Goal: Task Accomplishment & Management: Manage account settings

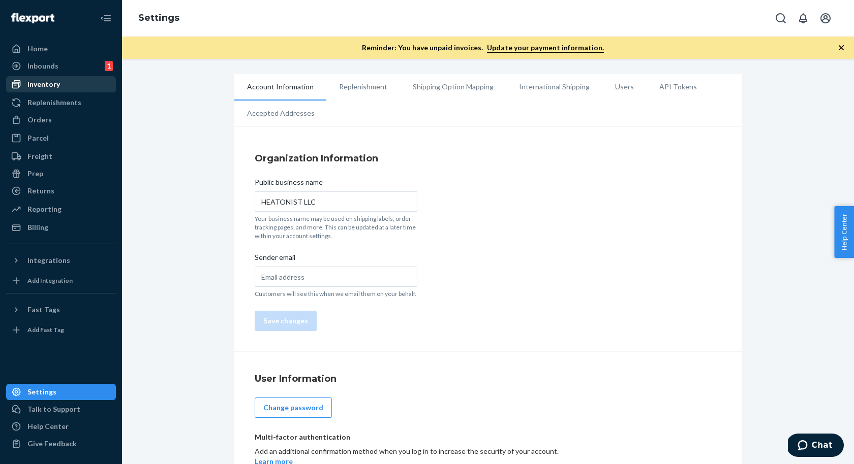
click at [46, 84] on div "Inventory" at bounding box center [43, 84] width 33 height 10
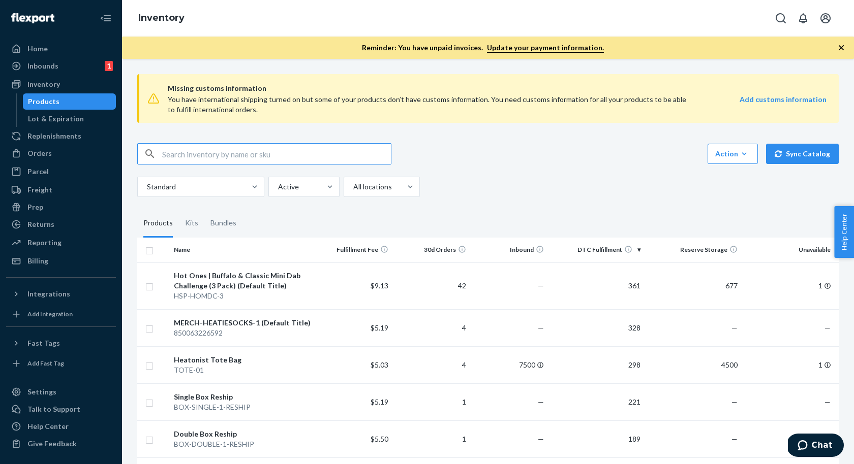
click at [254, 156] on input "text" at bounding box center [276, 154] width 229 height 20
type input "HEATSTICKCUT"
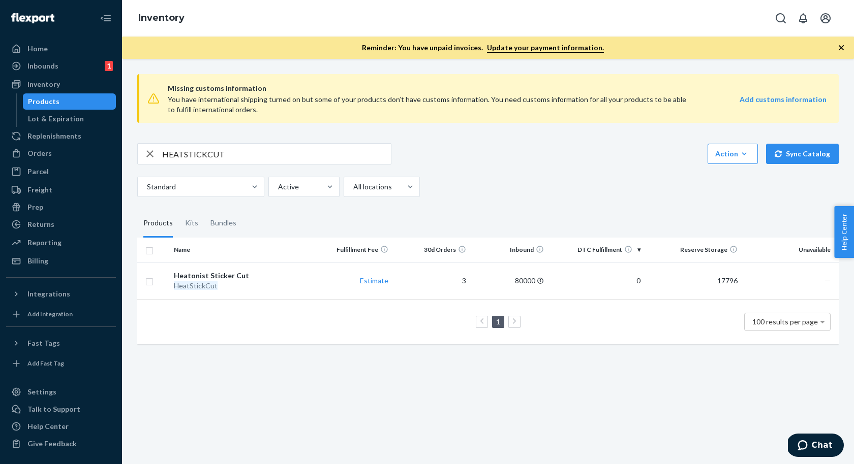
click at [551, 171] on div "HEATSTICKCUT Action Create product Create kit or bundle Bulk create products Bu…" at bounding box center [487, 170] width 701 height 54
click at [553, 170] on div "HEATSTICKCUT Action Create product Create kit or bundle Bulk create products Bu…" at bounding box center [487, 170] width 701 height 54
click at [554, 170] on div "HEATSTICKCUT Action Create product Create kit or bundle Bulk create products Bu…" at bounding box center [487, 170] width 701 height 54
click at [551, 175] on div "HEATSTICKCUT Action Create product Create kit or bundle Bulk create products Bu…" at bounding box center [487, 170] width 701 height 54
click at [217, 273] on div "Heatonist Sticker Cut" at bounding box center [242, 276] width 137 height 10
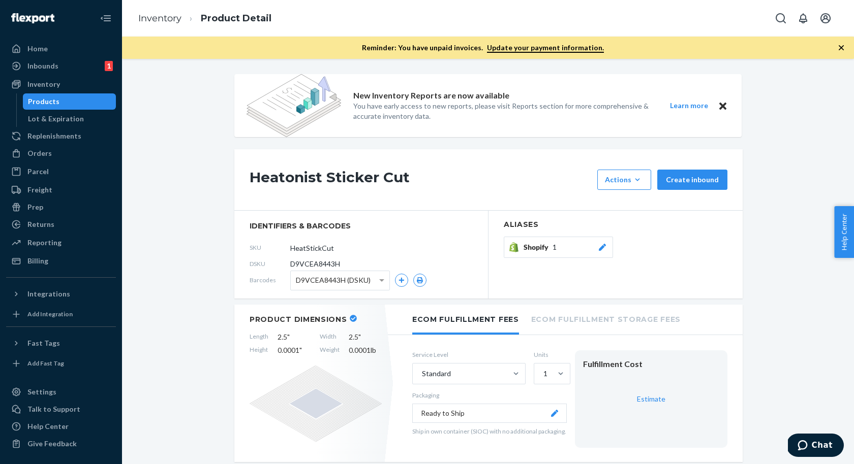
click at [737, 236] on section "Aliases Shopify 1" at bounding box center [615, 255] width 254 height 88
click at [527, 249] on span "Shopify" at bounding box center [537, 247] width 29 height 10
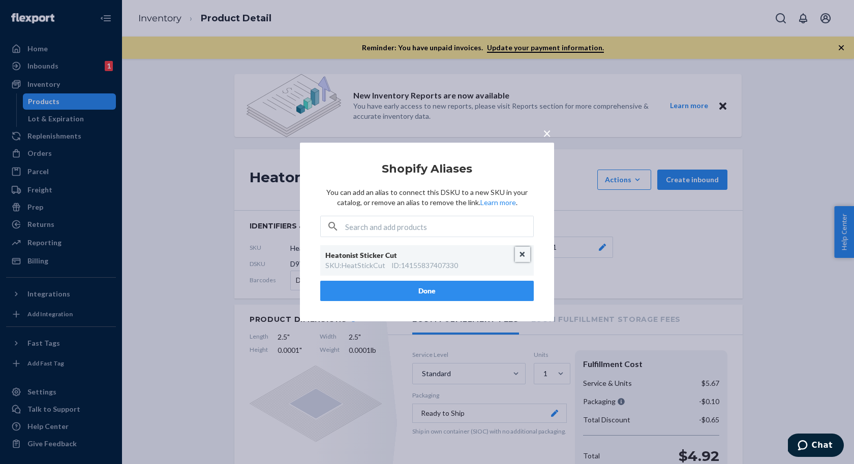
click at [520, 249] on button "Unlink" at bounding box center [522, 254] width 15 height 15
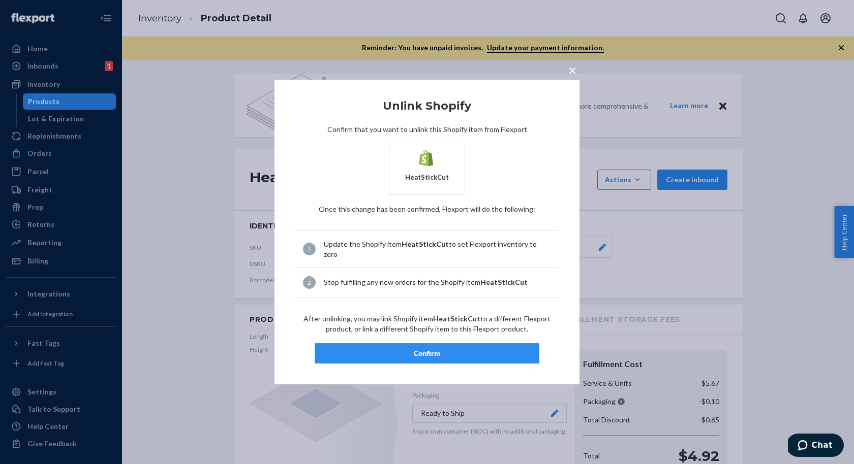
click at [409, 349] on div "Confirm" at bounding box center [426, 354] width 207 height 10
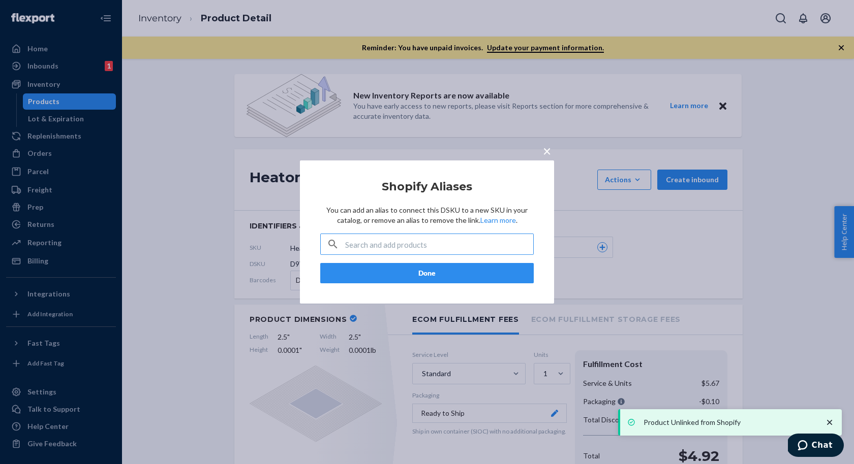
click at [548, 151] on span "×" at bounding box center [547, 150] width 8 height 17
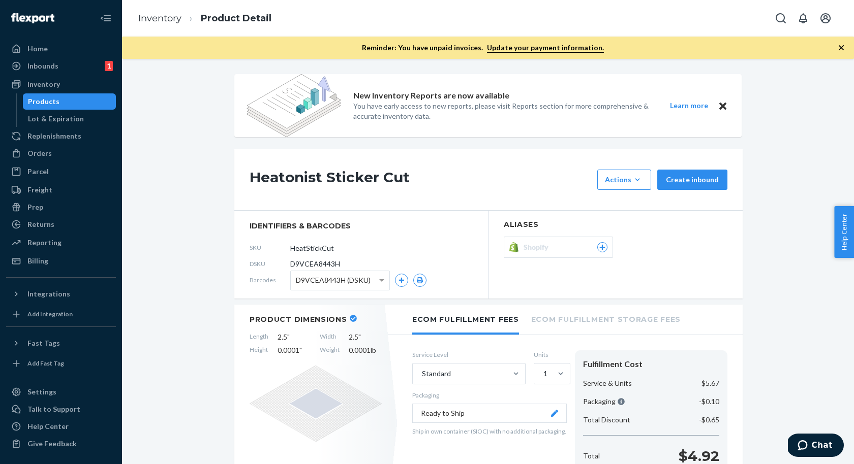
click at [54, 100] on div "Products" at bounding box center [44, 102] width 32 height 10
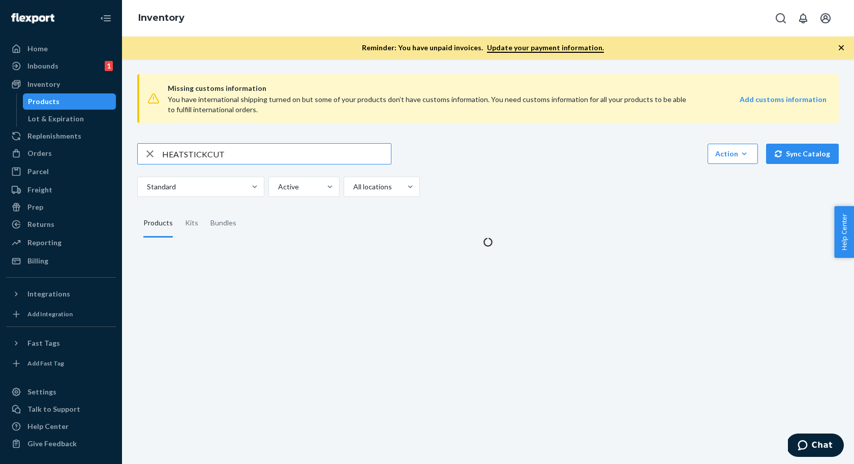
click at [225, 154] on input "HEATSTICKCUT" at bounding box center [276, 154] width 229 height 20
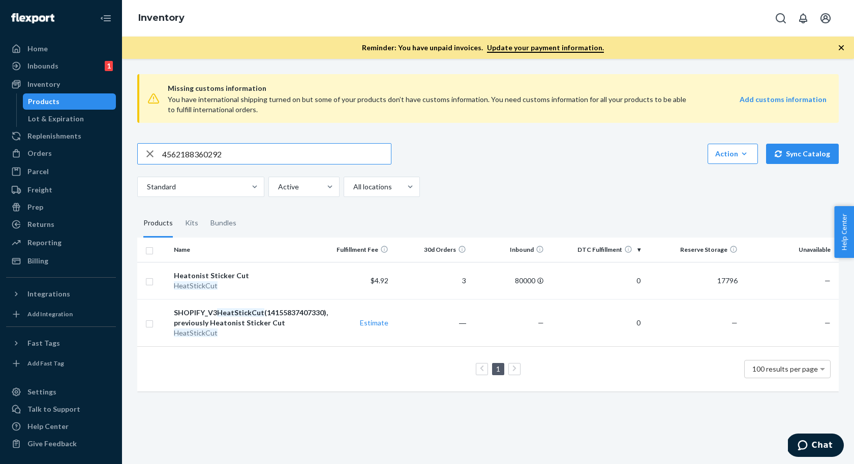
click at [319, 157] on input "4562188360292" at bounding box center [276, 154] width 229 height 20
type input "4562188360292"
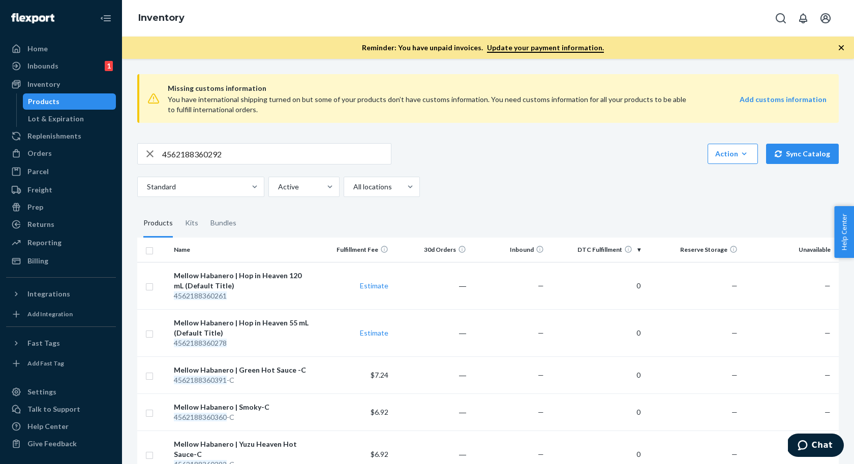
click at [572, 144] on div "4562188360292 Action Create product Create kit or bundle Bulk create products B…" at bounding box center [487, 153] width 701 height 21
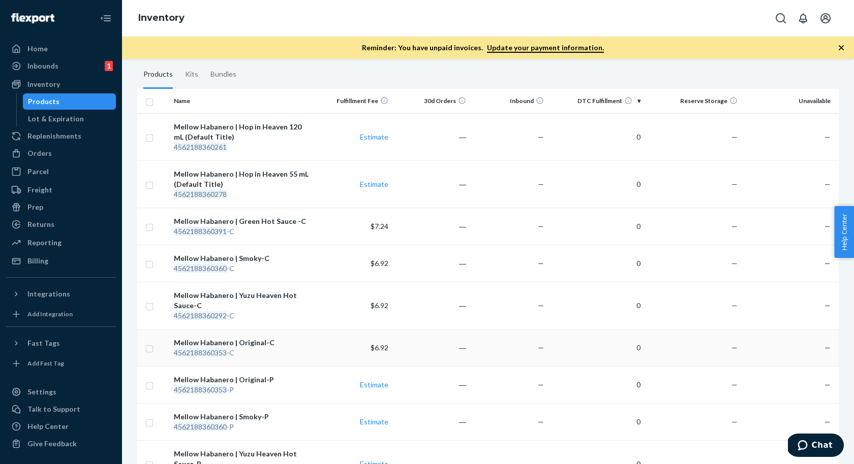
scroll to position [148, 0]
click at [190, 82] on div "Kits" at bounding box center [191, 75] width 13 height 28
click at [179, 61] on input "Kits" at bounding box center [179, 61] width 0 height 0
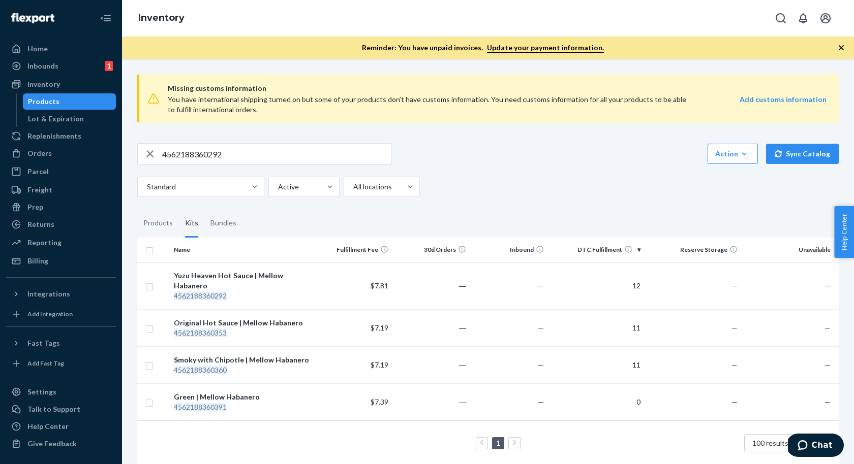
click at [511, 167] on div "4562188360292 Action Create product Create kit or bundle Bulk create products B…" at bounding box center [487, 170] width 701 height 54
click at [226, 292] on em "4562188360292" at bounding box center [200, 296] width 53 height 9
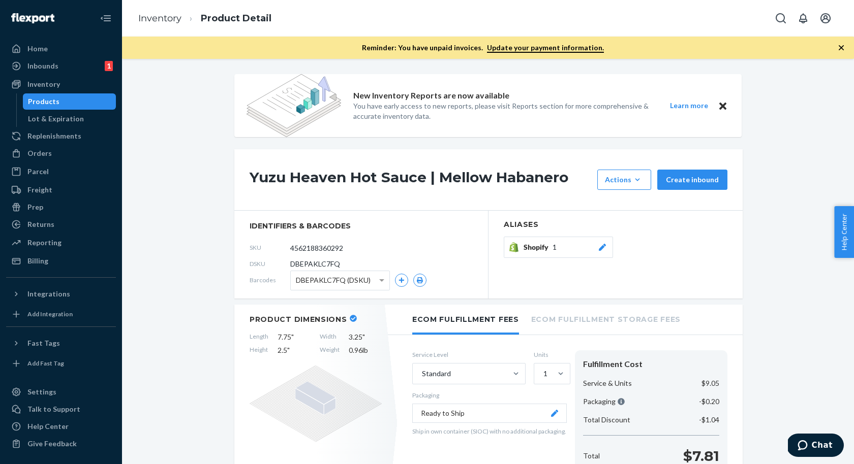
click at [562, 250] on div "Shopify 1" at bounding box center [565, 247] width 84 height 10
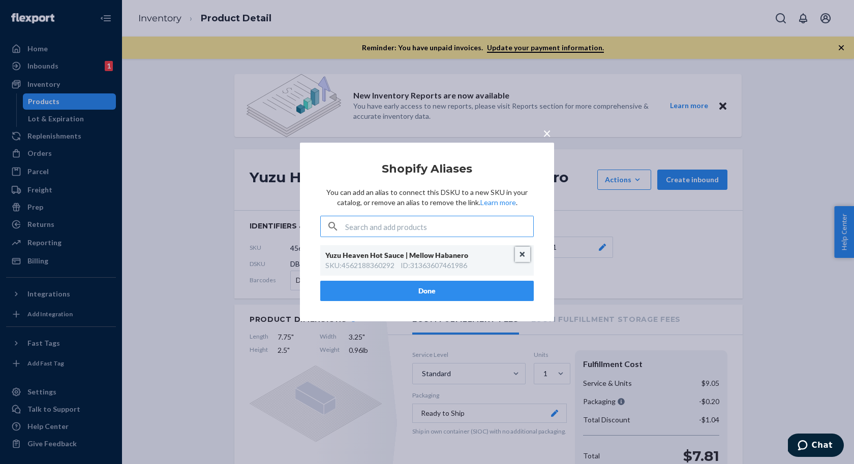
click at [521, 257] on button "Unlink" at bounding box center [522, 254] width 15 height 15
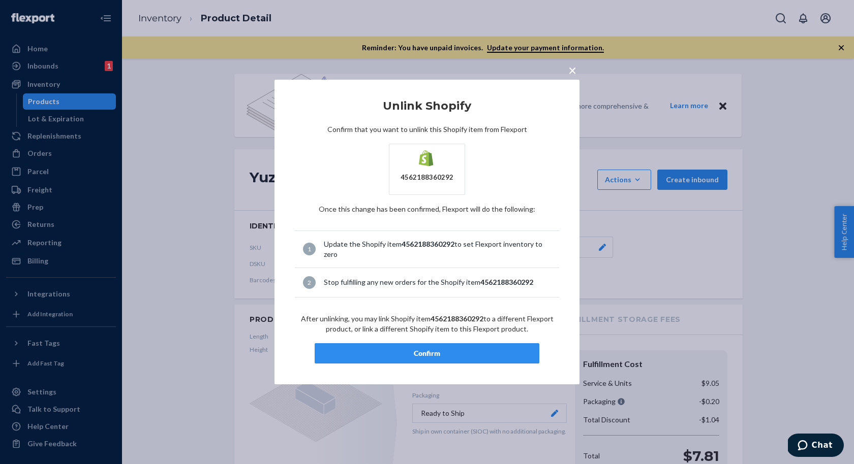
click at [434, 350] on div "Confirm" at bounding box center [426, 354] width 207 height 10
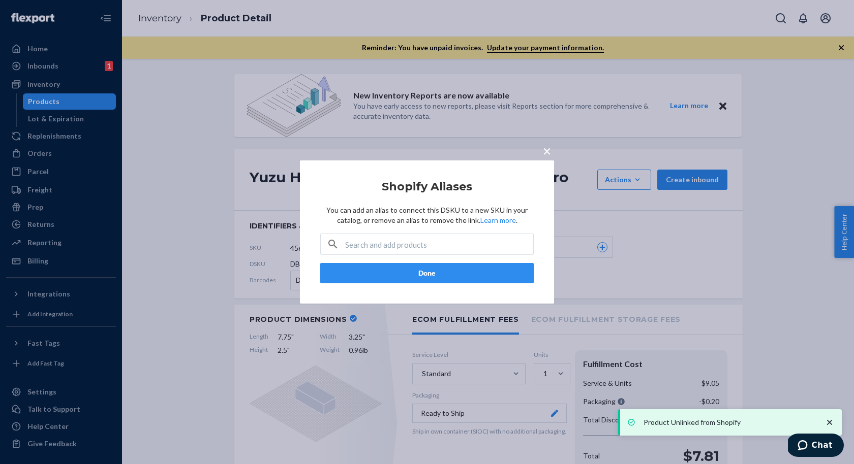
click at [441, 280] on button "Done" at bounding box center [426, 273] width 213 height 20
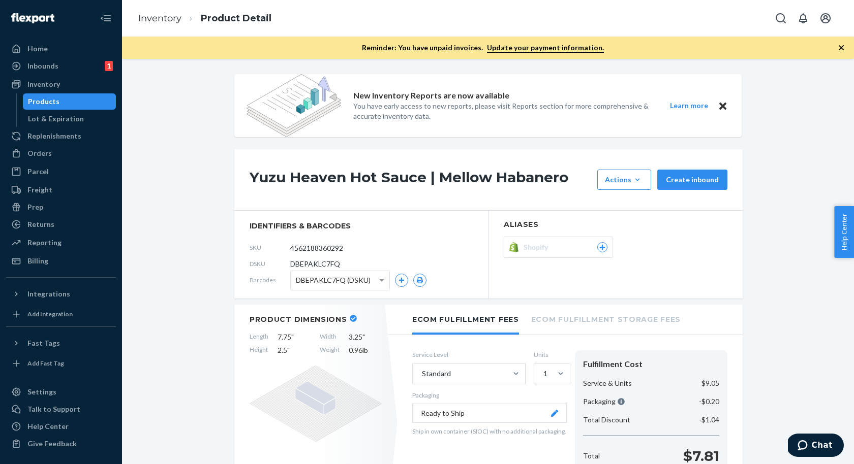
click at [50, 101] on div "Products" at bounding box center [44, 102] width 32 height 10
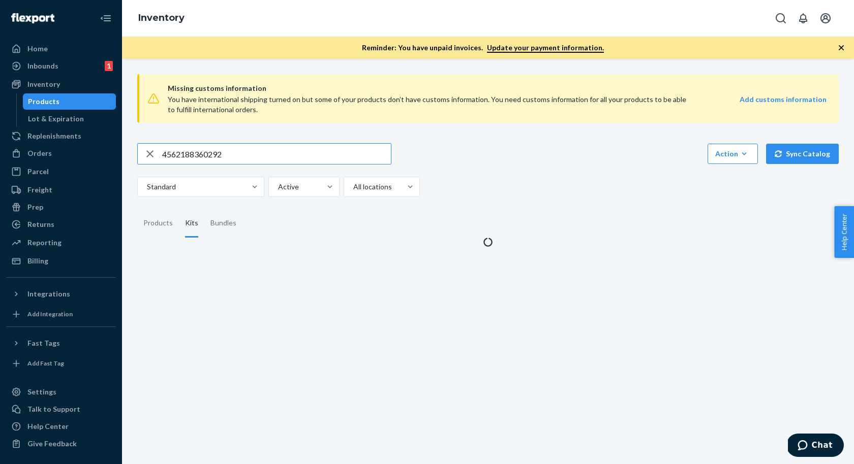
click at [221, 156] on input "4562188360292" at bounding box center [276, 154] width 229 height 20
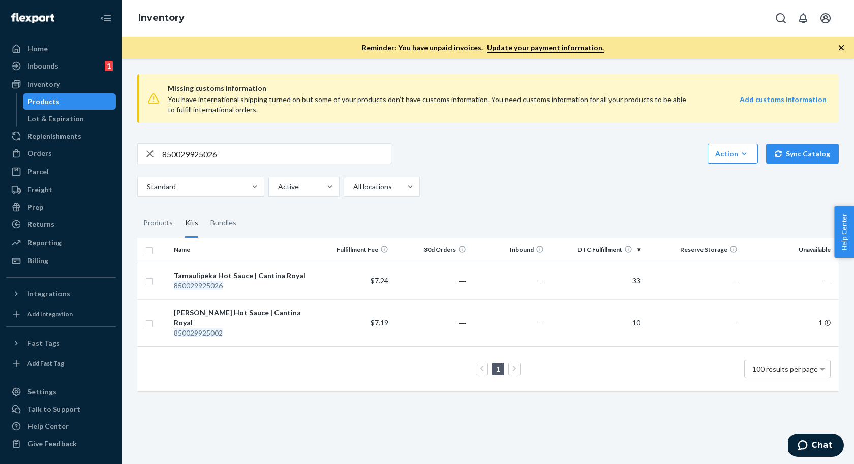
click at [525, 164] on div "850029925026 Action Create product Create kit or bundle Bulk create products Bu…" at bounding box center [487, 170] width 701 height 54
click at [522, 181] on div "Standard Active All locations" at bounding box center [484, 187] width 694 height 20
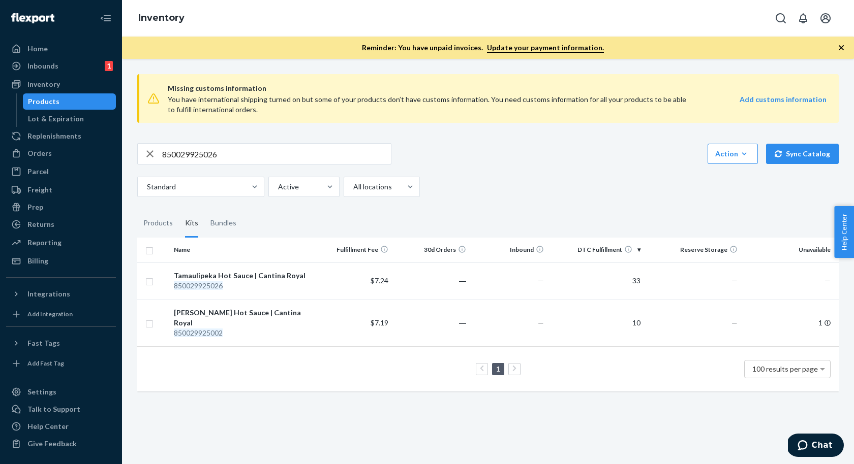
click at [510, 166] on div "850029925026 Action Create product Create kit or bundle Bulk create products Bu…" at bounding box center [487, 170] width 701 height 54
click at [222, 151] on input "850029925026" at bounding box center [276, 154] width 229 height 20
paste input "60004594017"
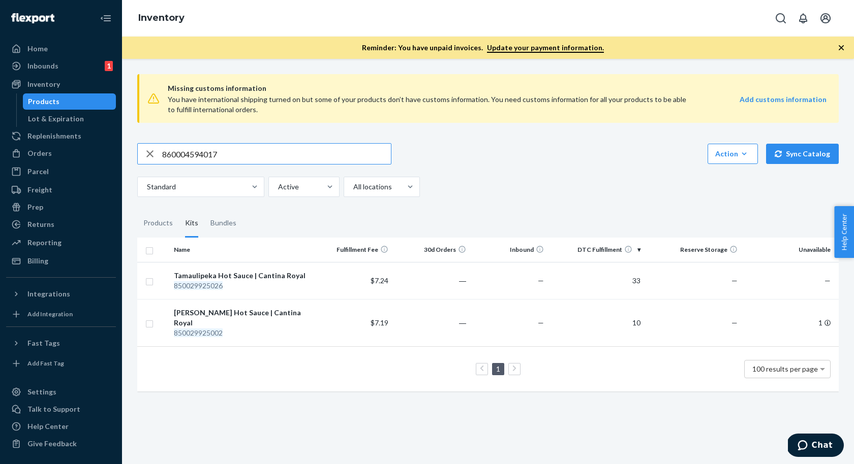
type input "860004594017"
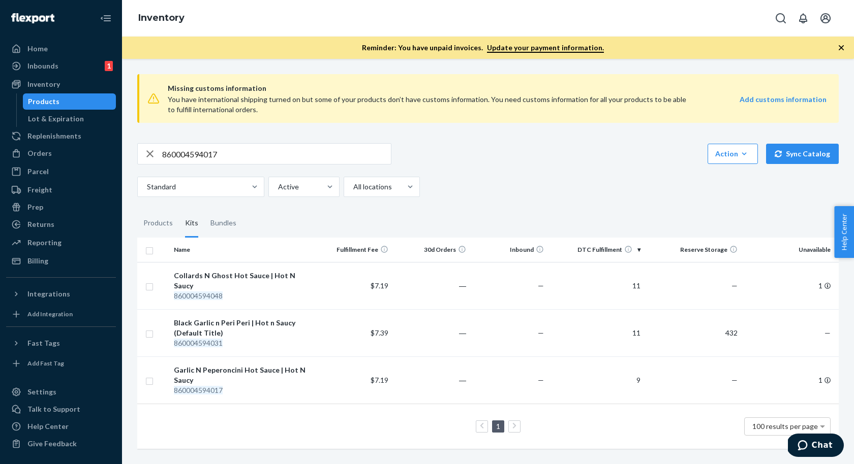
click at [497, 186] on div "Standard Active All locations" at bounding box center [484, 187] width 694 height 20
click at [241, 365] on div "Garlic N Peperoncini Hot Sauce | Hot N Saucy" at bounding box center [242, 375] width 137 height 20
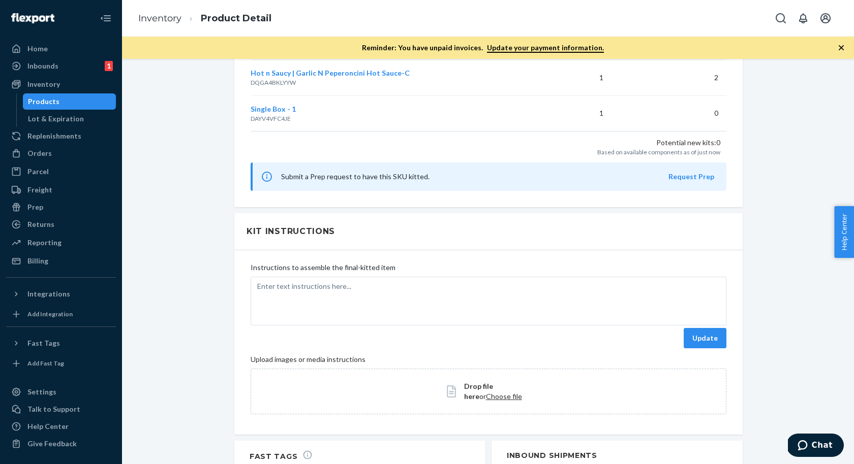
scroll to position [981, 0]
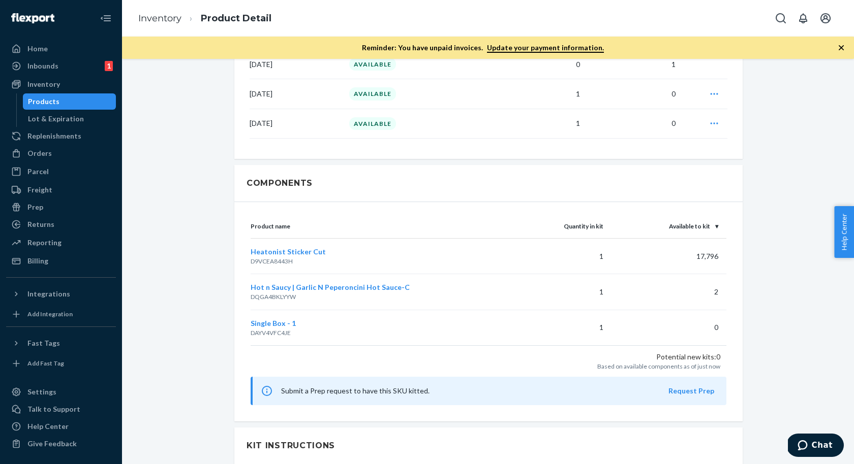
scroll to position [737, 0]
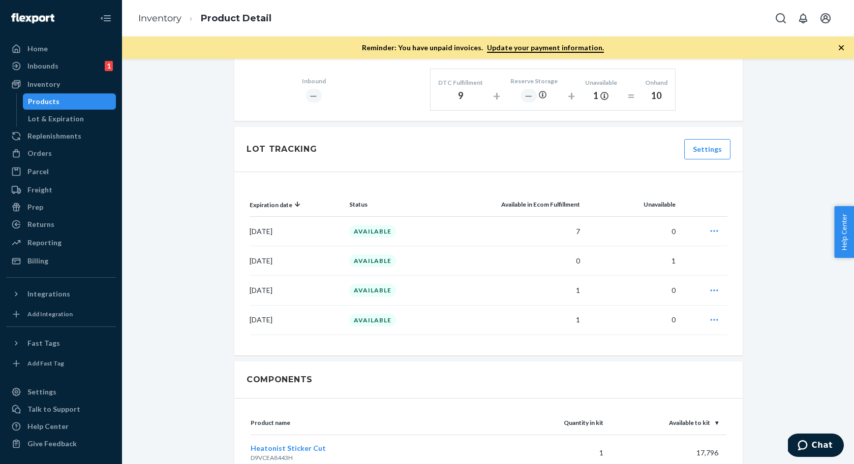
click at [782, 275] on div "New Inventory Reports are now available You have early access to new reports, p…" at bounding box center [488, 237] width 716 height 1800
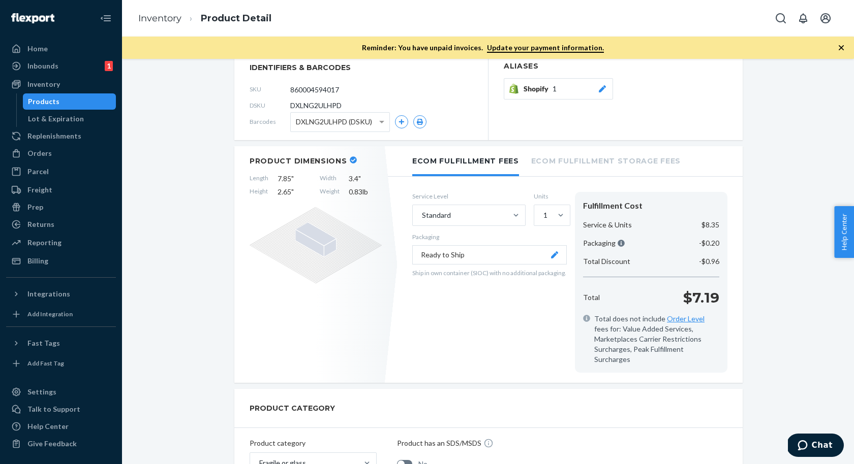
scroll to position [0, 0]
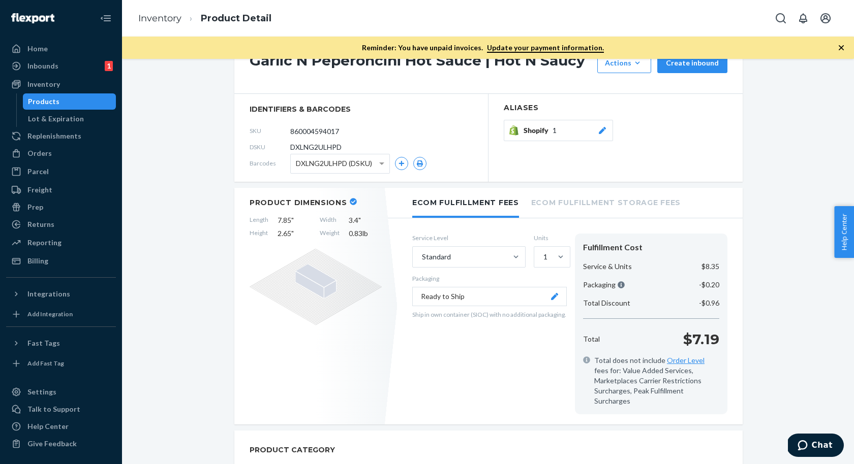
scroll to position [88, 0]
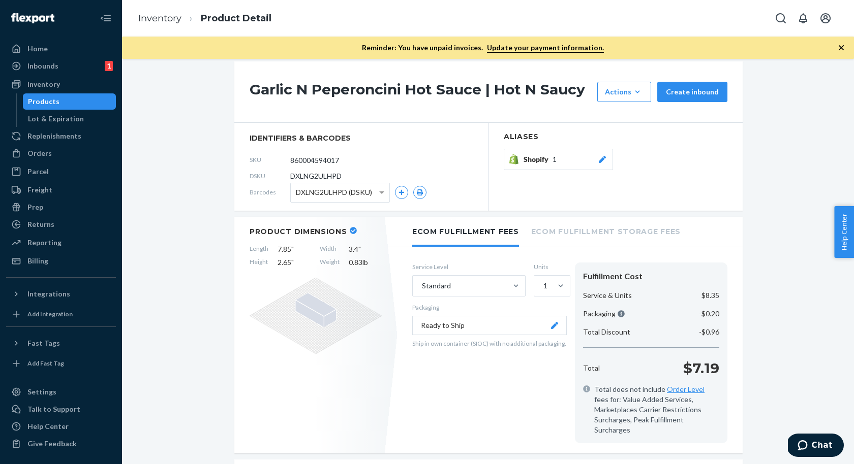
click at [569, 152] on button "Shopify 1" at bounding box center [558, 159] width 109 height 21
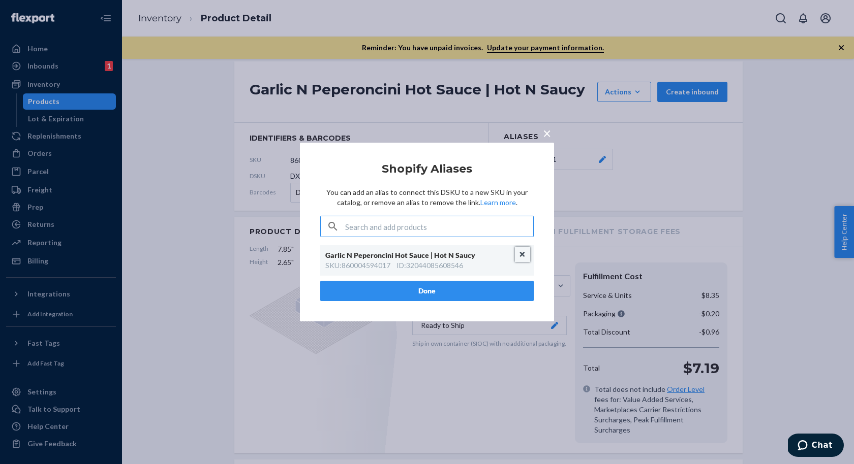
click at [526, 254] on button "Unlink" at bounding box center [522, 254] width 15 height 15
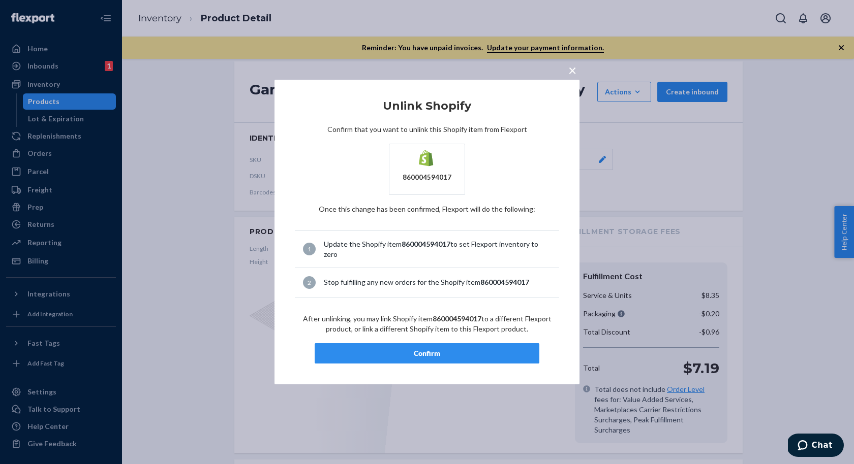
click at [449, 349] on div "Confirm" at bounding box center [426, 354] width 207 height 10
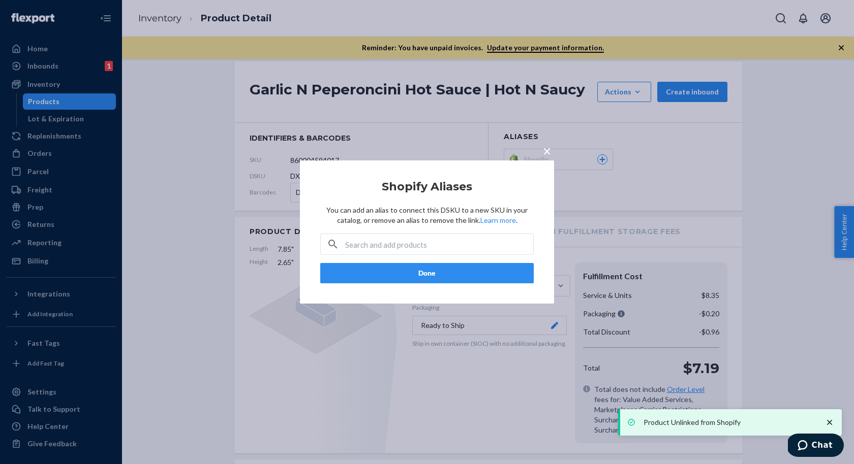
click at [433, 272] on button "Done" at bounding box center [426, 273] width 213 height 20
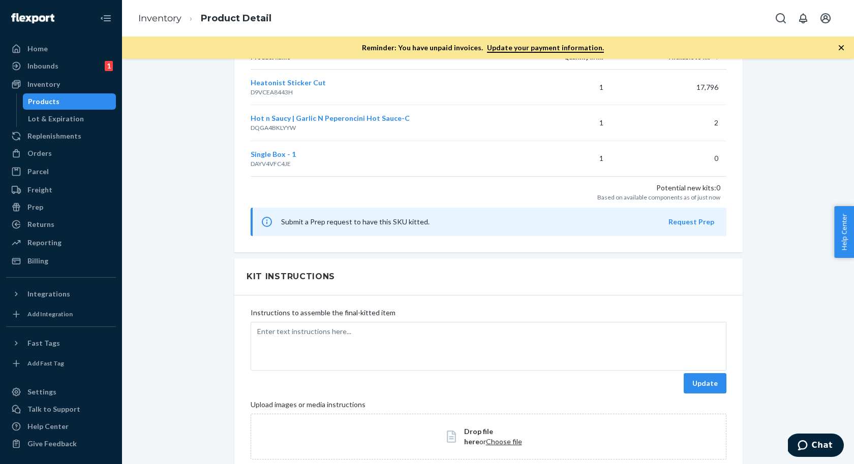
scroll to position [1391, 0]
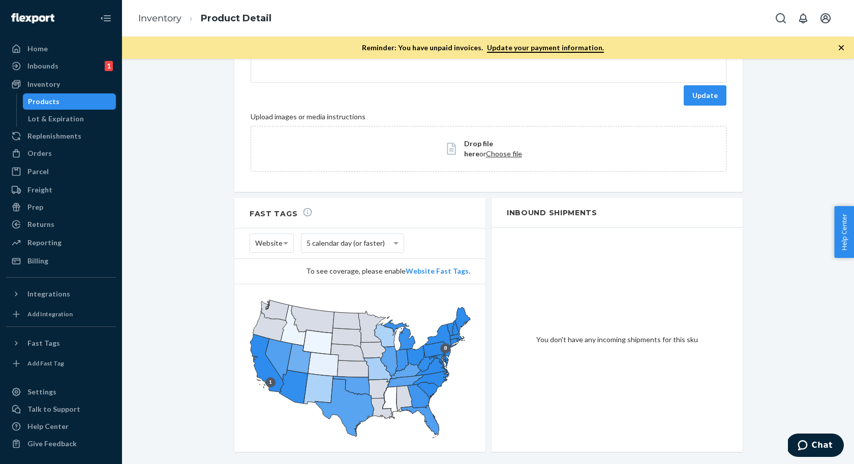
click at [58, 103] on div "Products" at bounding box center [69, 102] width 91 height 14
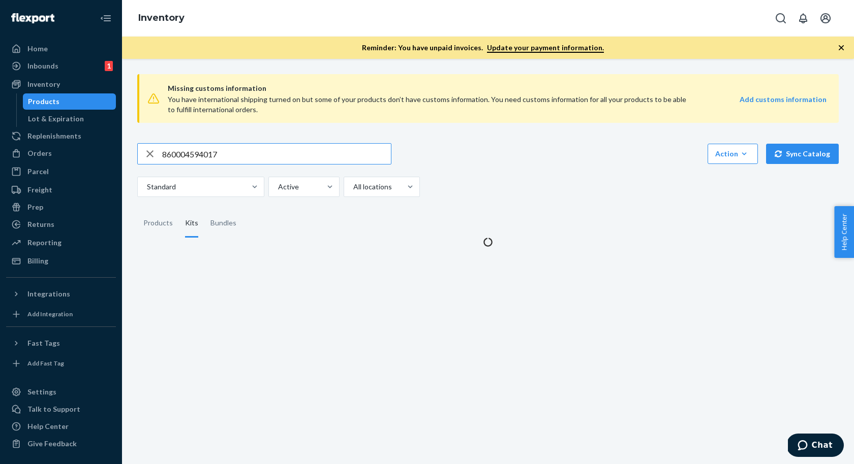
click at [209, 158] on input "860004594017" at bounding box center [276, 154] width 229 height 20
type input "851444008394"
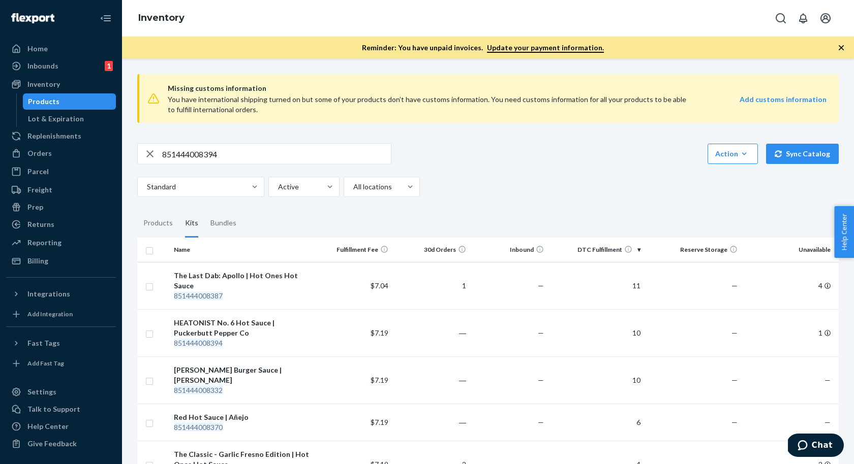
click at [460, 145] on div "851444008394 Action Create product Create kit or bundle Bulk create products Bu…" at bounding box center [487, 153] width 701 height 21
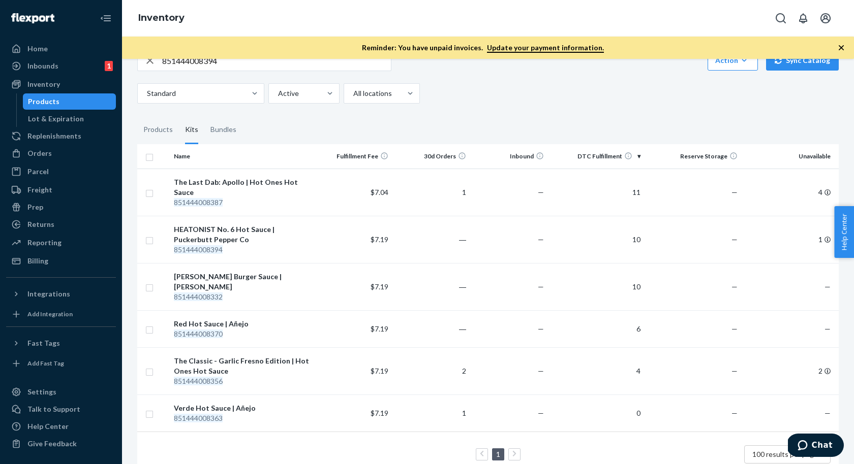
scroll to position [93, 0]
click at [213, 225] on div "HEATONIST No. 6 Hot Sauce | Puckerbutt Pepper Co" at bounding box center [242, 235] width 137 height 20
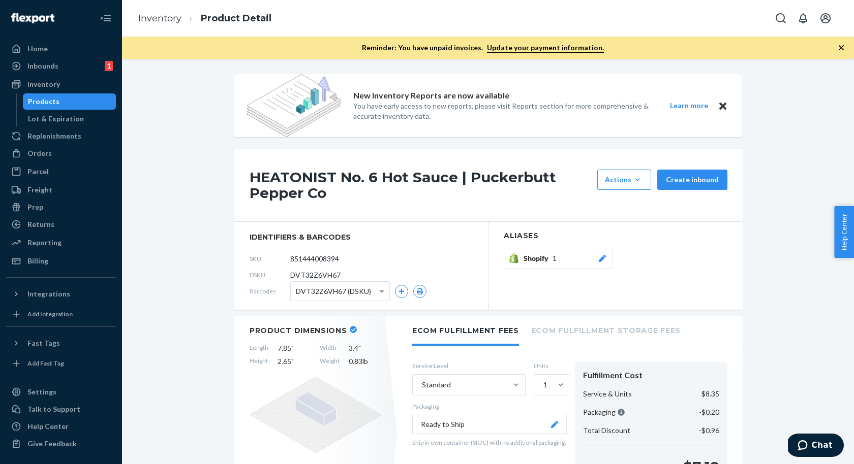
click at [555, 260] on span "1" at bounding box center [554, 259] width 4 height 10
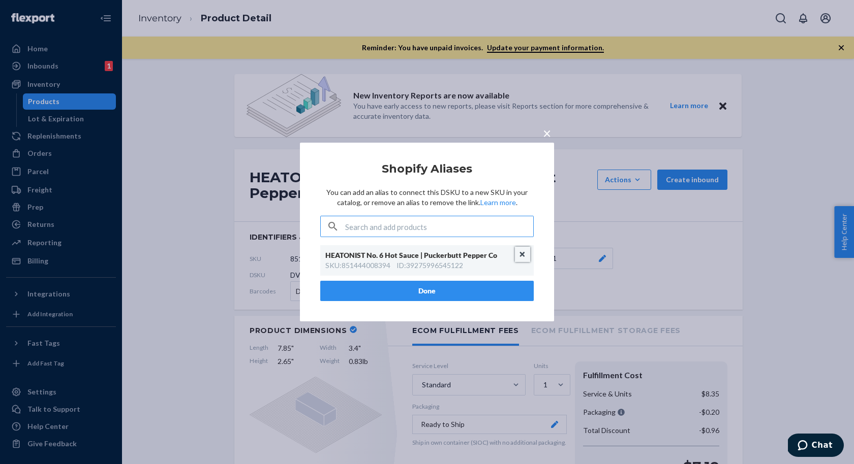
click at [524, 253] on button "Unlink" at bounding box center [522, 254] width 15 height 15
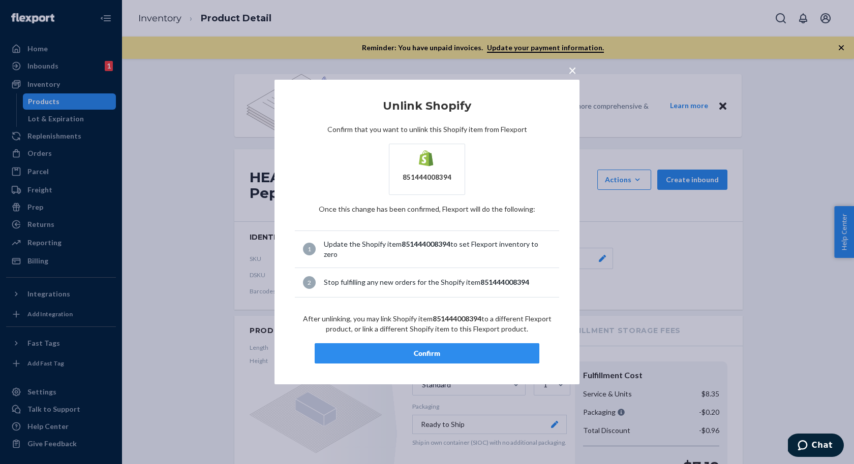
click at [441, 349] on div "Confirm" at bounding box center [426, 354] width 207 height 10
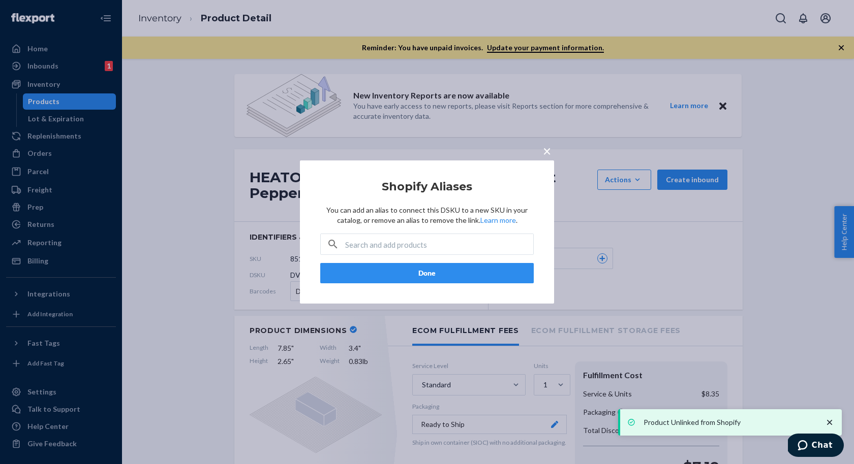
click at [467, 270] on button "Done" at bounding box center [426, 273] width 213 height 20
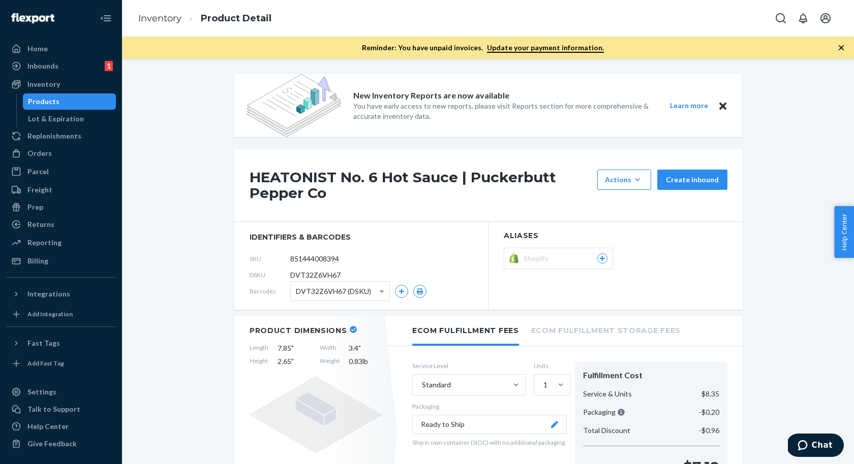
click at [69, 102] on div "Products" at bounding box center [69, 102] width 91 height 14
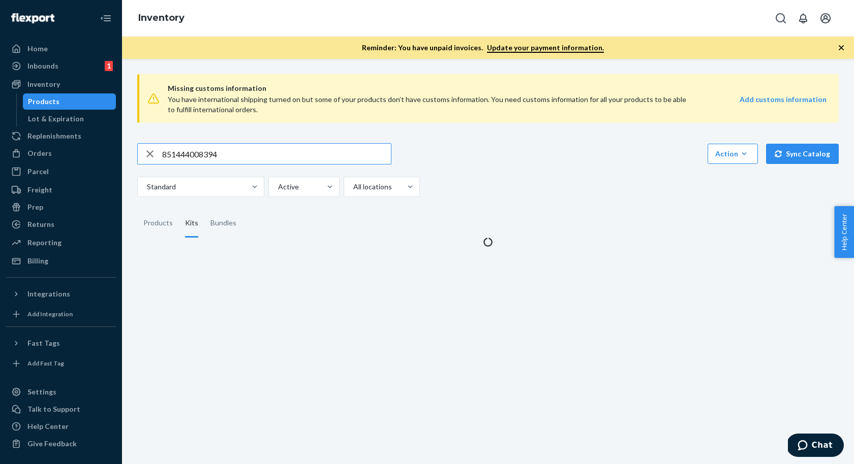
click at [225, 164] on div "851444008394 Action Create product Create kit or bundle Bulk create products Bu…" at bounding box center [487, 170] width 701 height 54
click at [225, 155] on input "851444008394" at bounding box center [276, 154] width 229 height 20
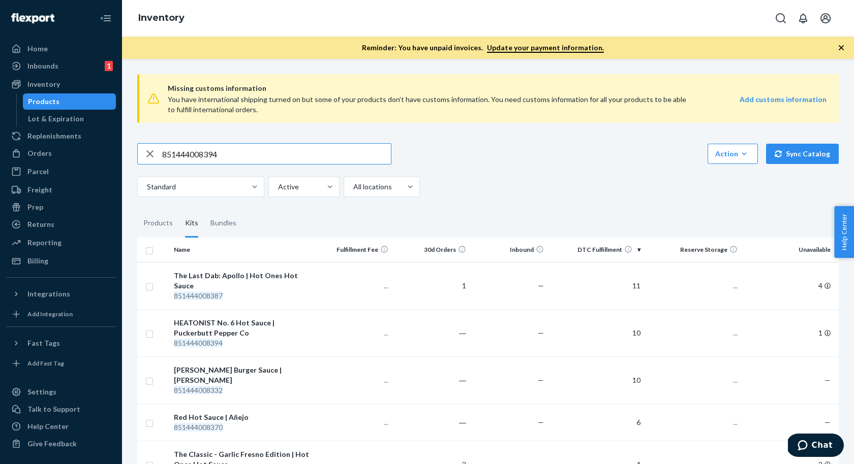
paste input "HSP-POIRIERDUO-1"
type input "HSP-POIRIERDUO-1"
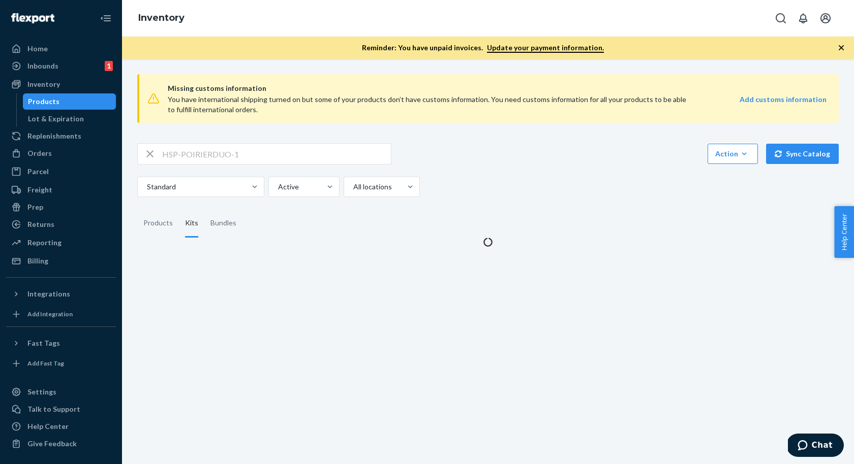
click at [438, 185] on div "Standard Active All locations" at bounding box center [484, 187] width 694 height 20
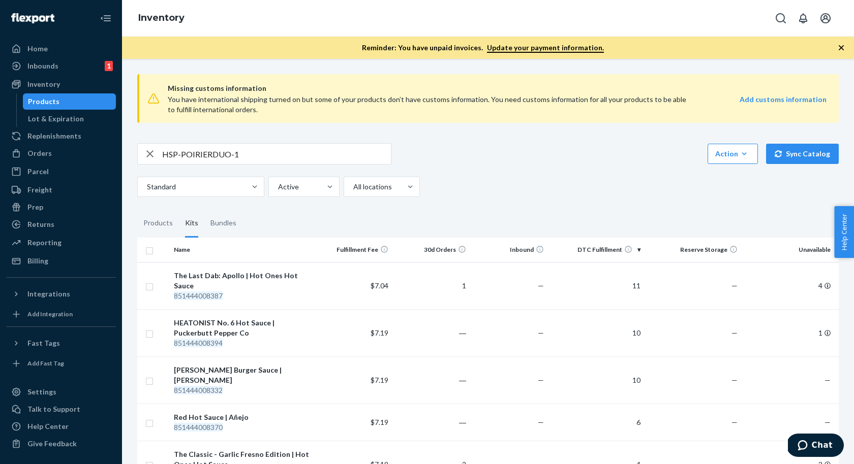
click at [452, 177] on div "Standard Active All locations" at bounding box center [484, 187] width 694 height 20
click at [298, 156] on input "HSP-POIRIERDUO-1" at bounding box center [276, 154] width 229 height 20
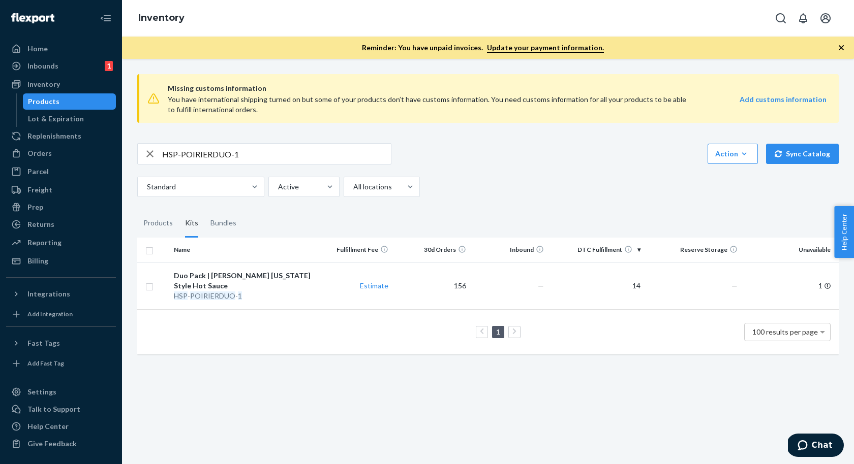
click at [518, 178] on div "Standard Active All locations" at bounding box center [484, 187] width 694 height 20
click at [227, 278] on div "Duo Pack | [PERSON_NAME] [US_STATE] Style Hot Sauce" at bounding box center [242, 281] width 137 height 20
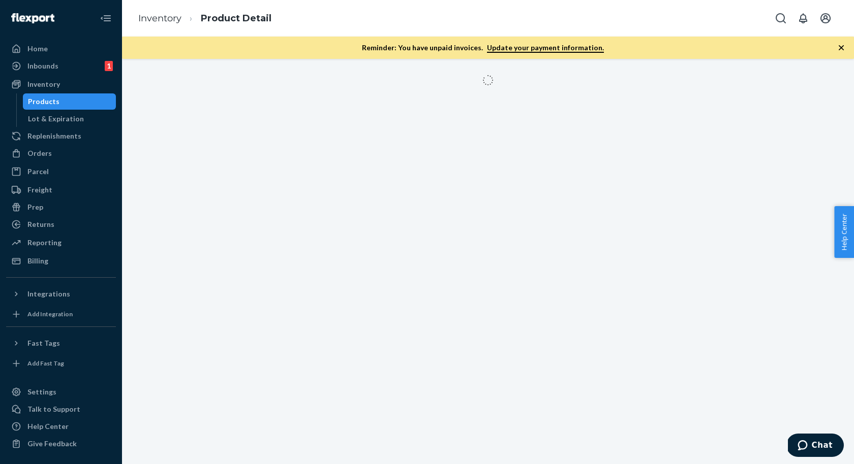
click at [267, 113] on div at bounding box center [488, 261] width 732 height 405
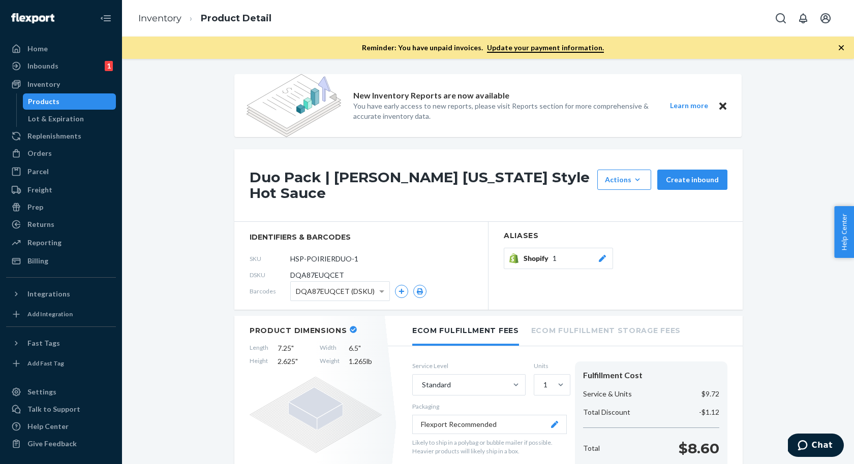
scroll to position [80, 0]
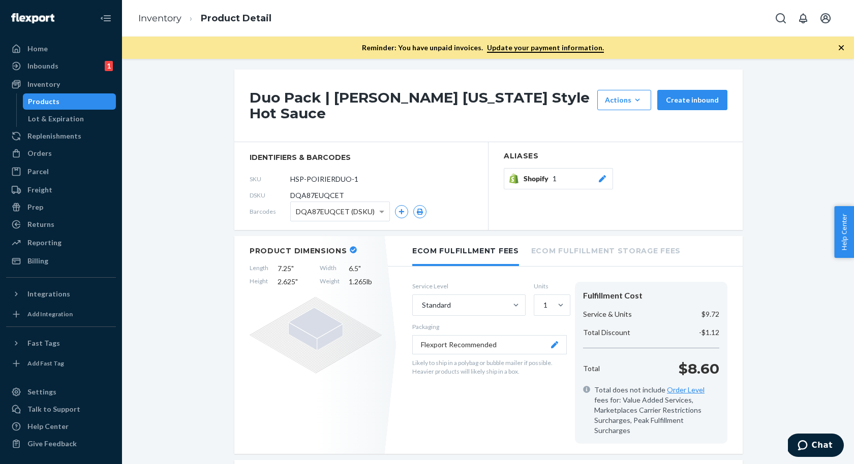
click at [554, 181] on span "1" at bounding box center [554, 179] width 4 height 10
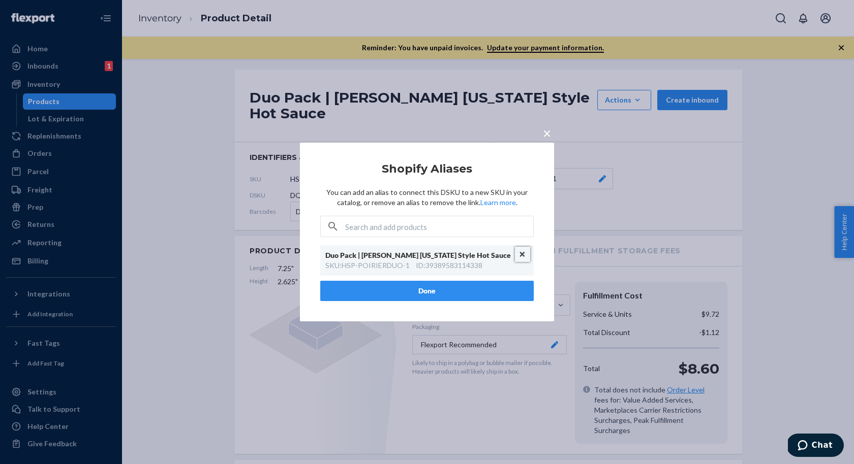
click at [520, 256] on button "Unlink" at bounding box center [522, 254] width 15 height 15
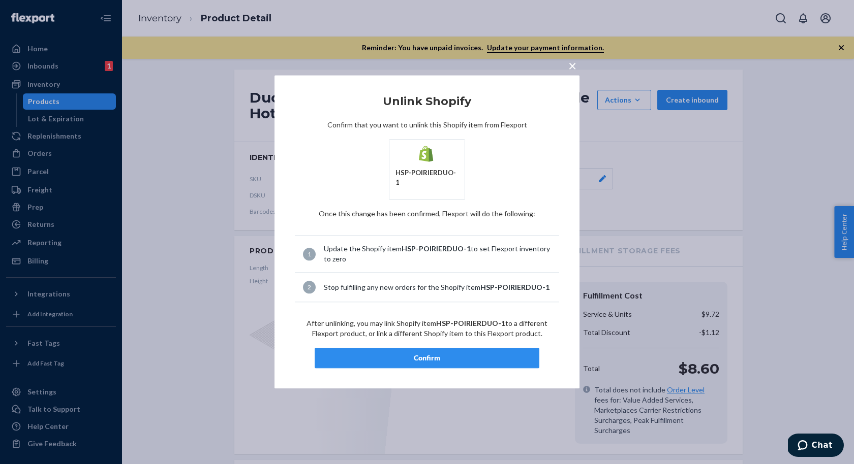
click at [430, 354] on div "Confirm" at bounding box center [426, 359] width 207 height 10
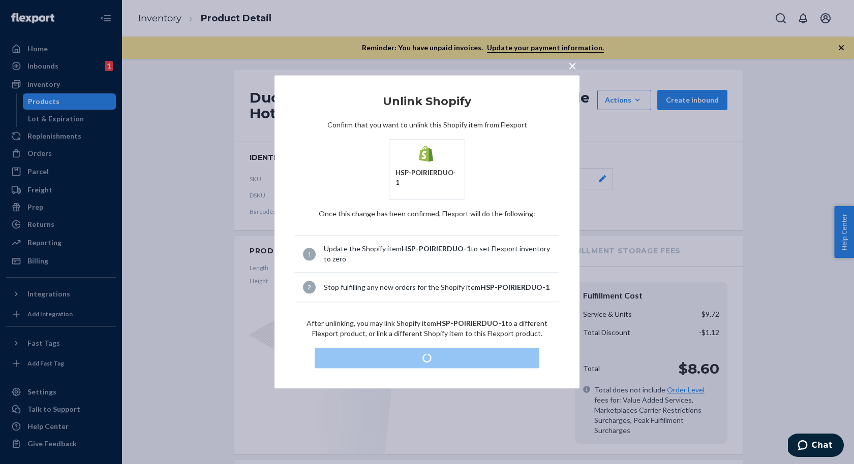
click at [791, 132] on div "× Unlink Shopify Confirm that you want to unlink this Shopify item from Flexpor…" at bounding box center [427, 232] width 854 height 464
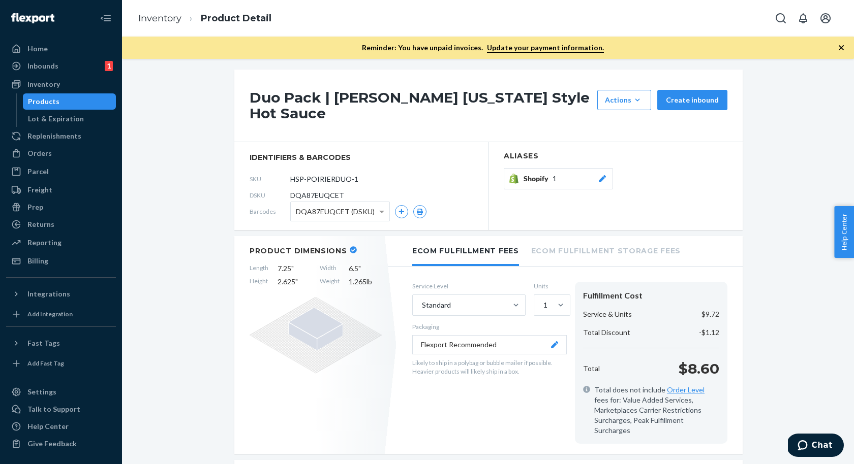
click at [565, 178] on div "Shopify 1" at bounding box center [565, 179] width 84 height 10
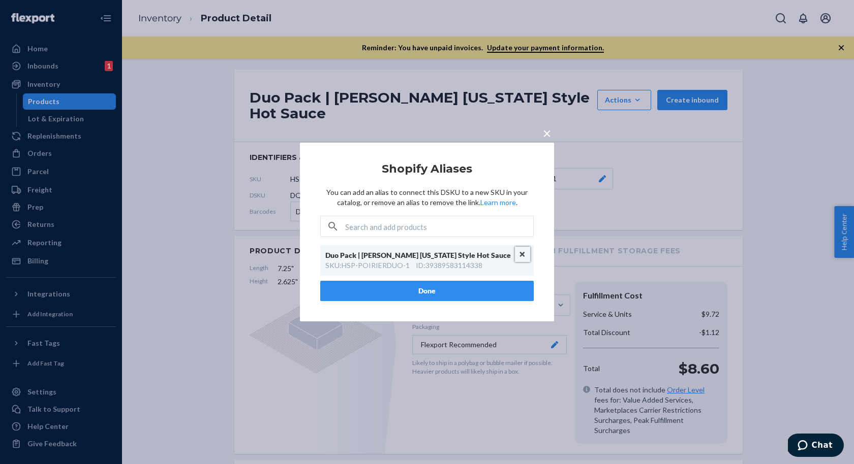
click at [524, 256] on button "Unlink" at bounding box center [522, 254] width 15 height 15
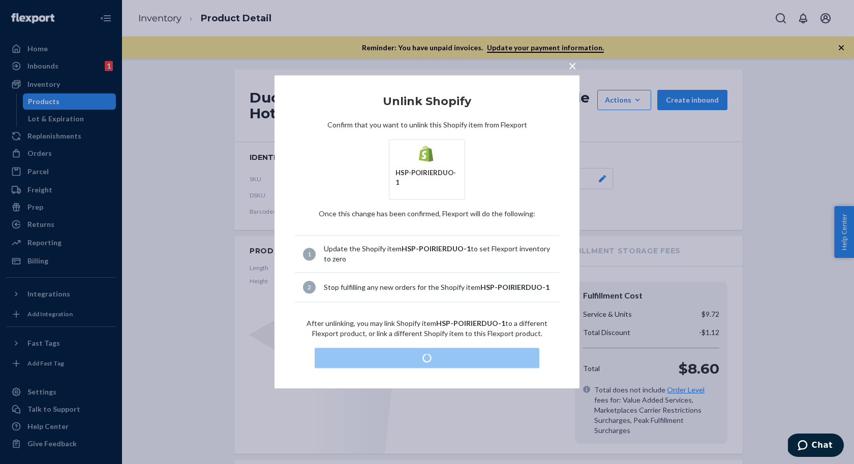
click at [574, 72] on span "×" at bounding box center [572, 65] width 8 height 17
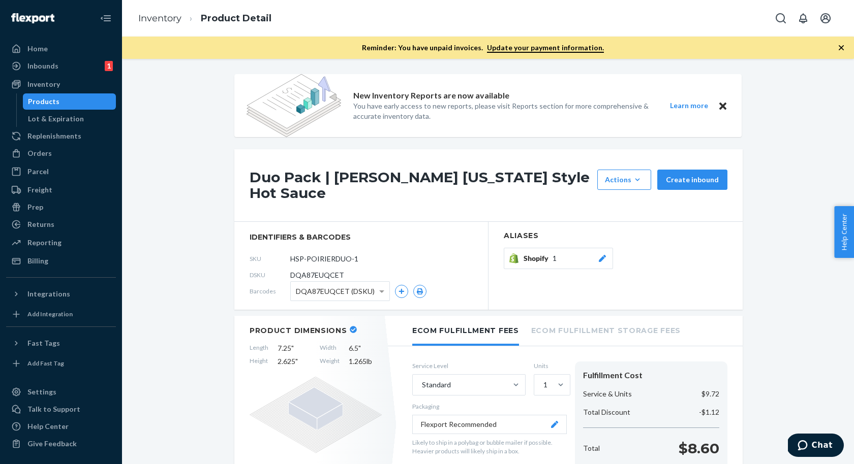
click at [538, 258] on span "Shopify" at bounding box center [537, 259] width 29 height 10
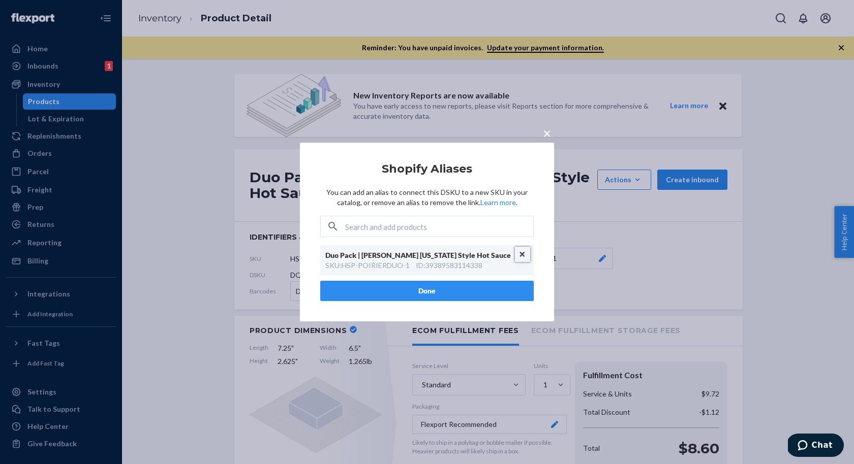
click at [522, 255] on button "Unlink" at bounding box center [522, 254] width 15 height 15
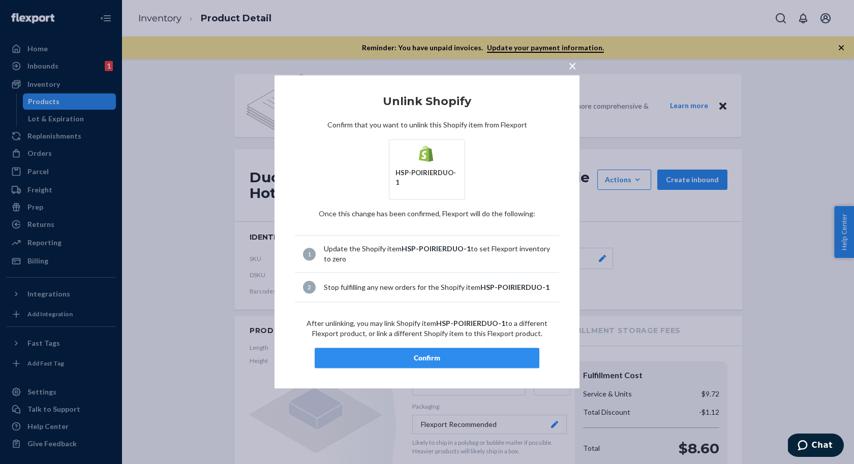
click at [448, 349] on button "Confirm" at bounding box center [427, 359] width 225 height 20
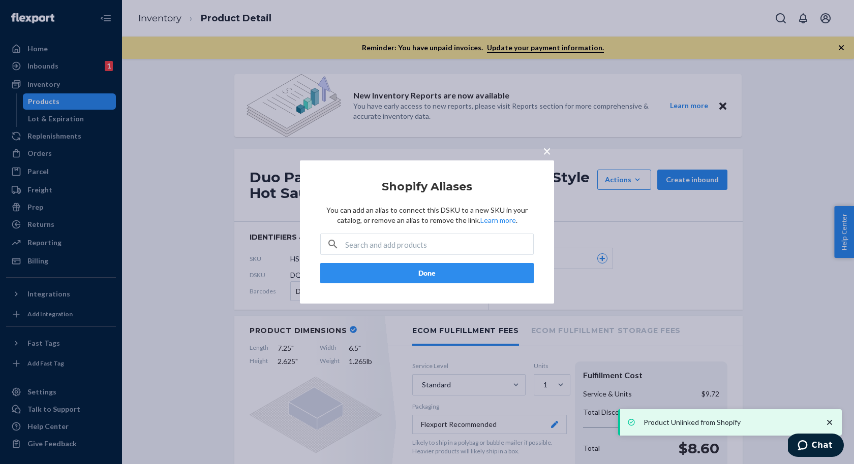
click at [467, 274] on button "Done" at bounding box center [426, 273] width 213 height 20
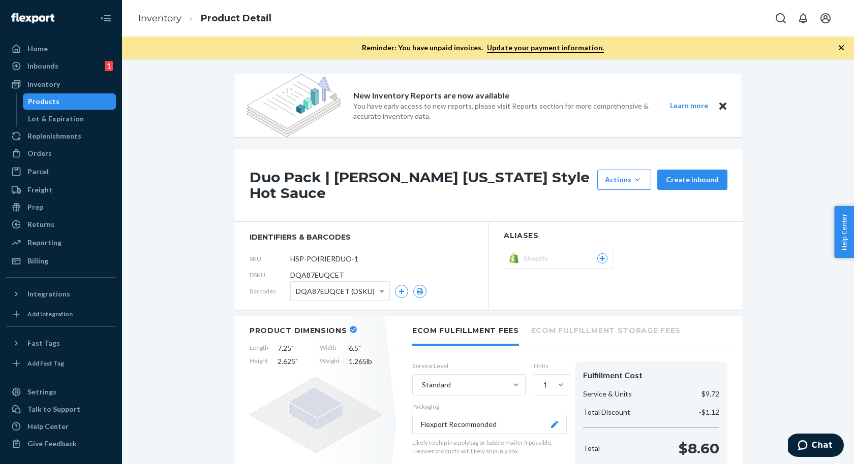
click at [46, 103] on div "Products" at bounding box center [44, 102] width 32 height 10
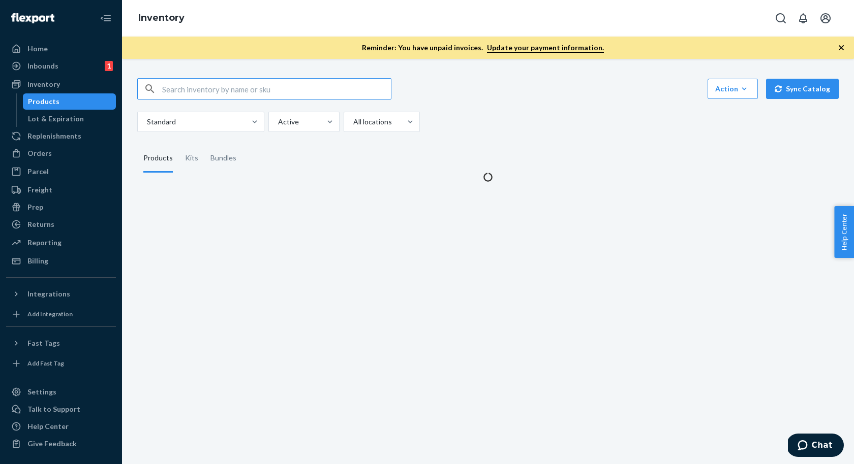
click at [192, 93] on input "text" at bounding box center [276, 89] width 229 height 20
type input "HSP-EBHS-DUO-1"
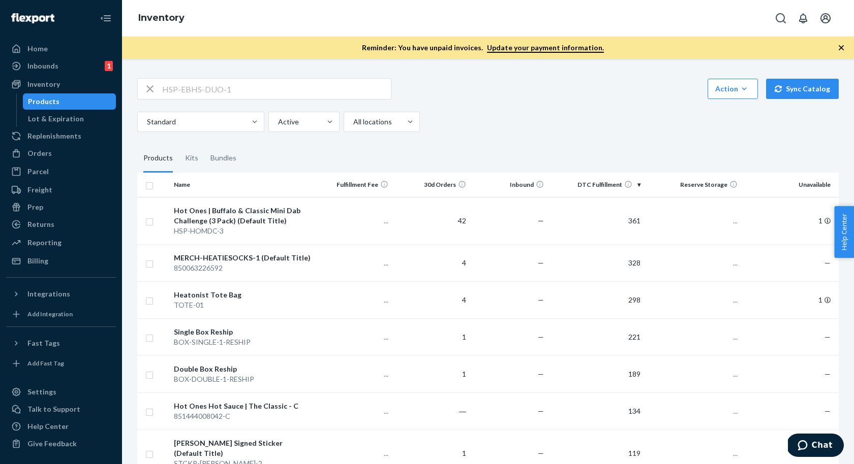
click at [477, 108] on div "HSP-EBHS-DUO-1 Action Create product Create kit or bundle Bulk create products …" at bounding box center [487, 105] width 701 height 54
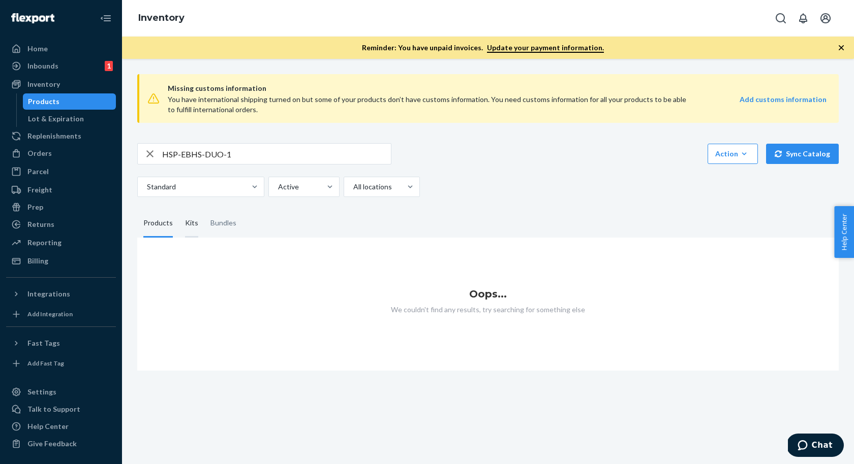
click at [185, 225] on div "Kits" at bounding box center [191, 223] width 13 height 28
click at [179, 209] on input "Kits" at bounding box center [179, 209] width 0 height 0
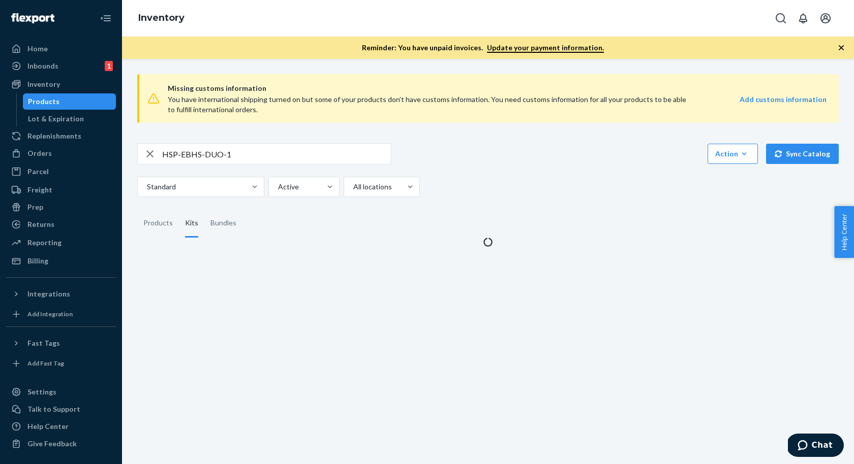
click at [518, 152] on div "HSP-EBHS-DUO-1 Action Create product Create kit or bundle Bulk create products …" at bounding box center [487, 153] width 701 height 21
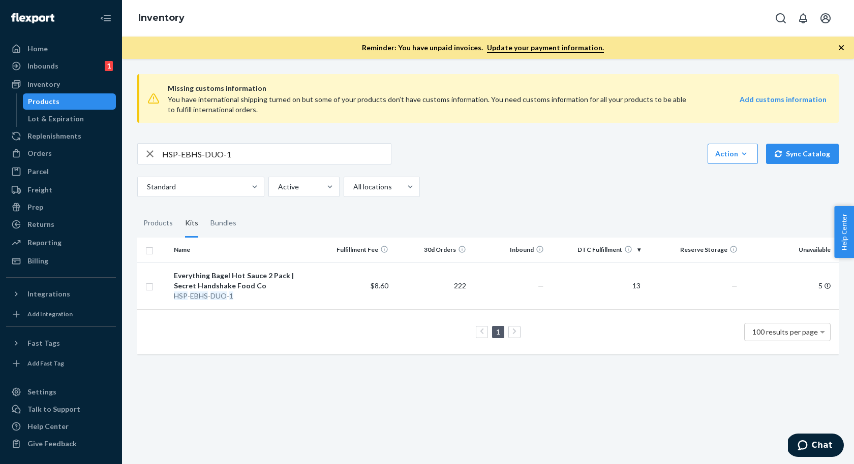
click at [518, 152] on div "HSP-EBHS-DUO-1 Action Create product Create kit or bundle Bulk create products …" at bounding box center [487, 153] width 701 height 21
click at [238, 276] on div "Everything Bagel Hot Sauce 2 Pack | Secret Handshake Food Co" at bounding box center [242, 281] width 137 height 20
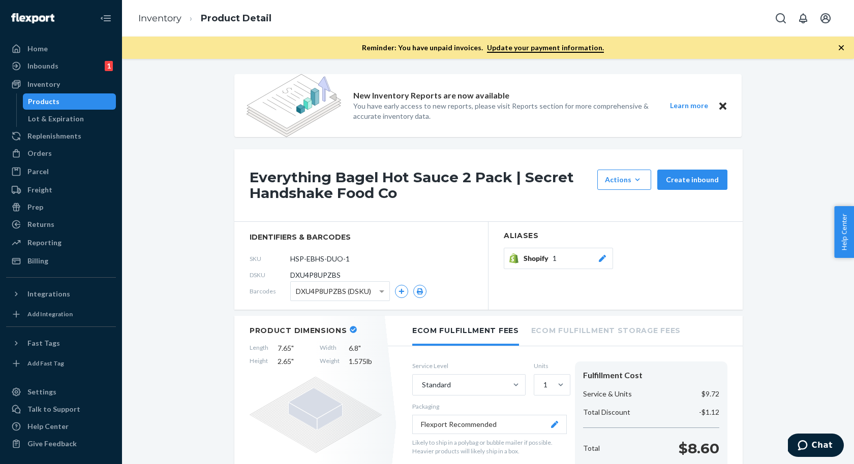
click at [548, 253] on button "Shopify 1" at bounding box center [558, 258] width 109 height 21
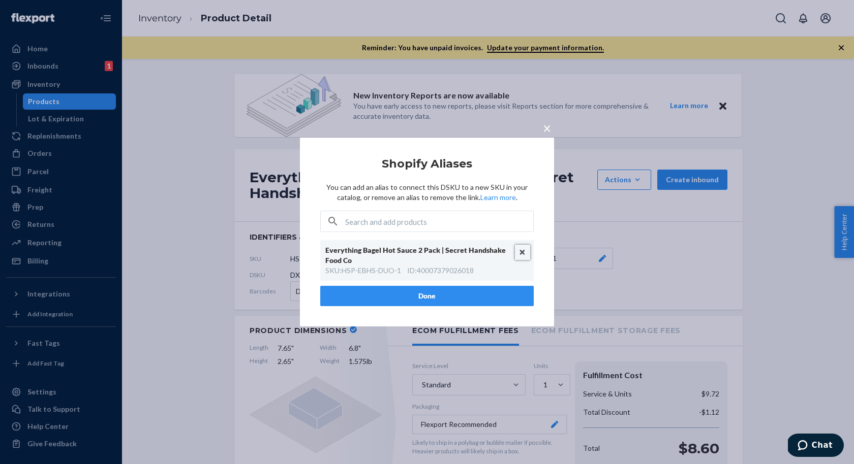
click at [521, 252] on button "Unlink" at bounding box center [522, 252] width 15 height 15
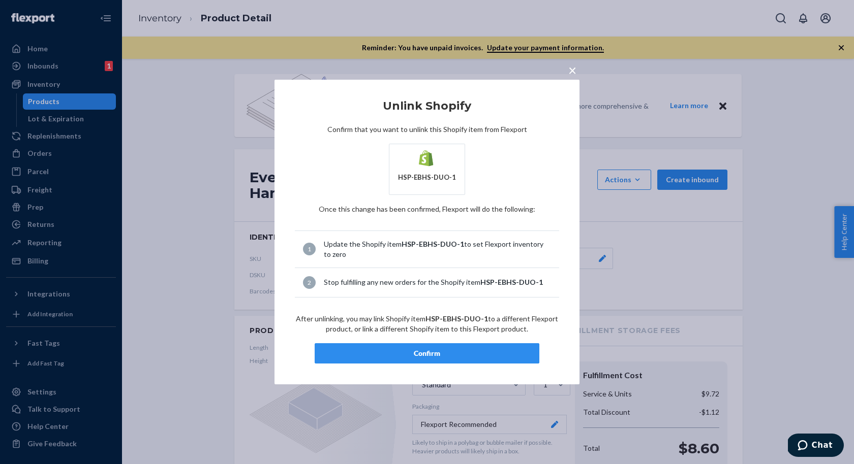
click at [452, 354] on div "Confirm" at bounding box center [426, 354] width 207 height 10
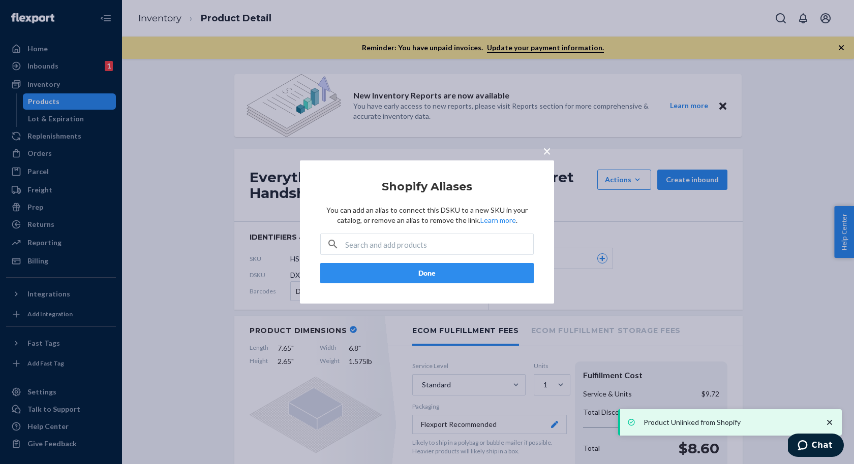
click at [404, 273] on button "Done" at bounding box center [426, 273] width 213 height 20
